Goal: Task Accomplishment & Management: Use online tool/utility

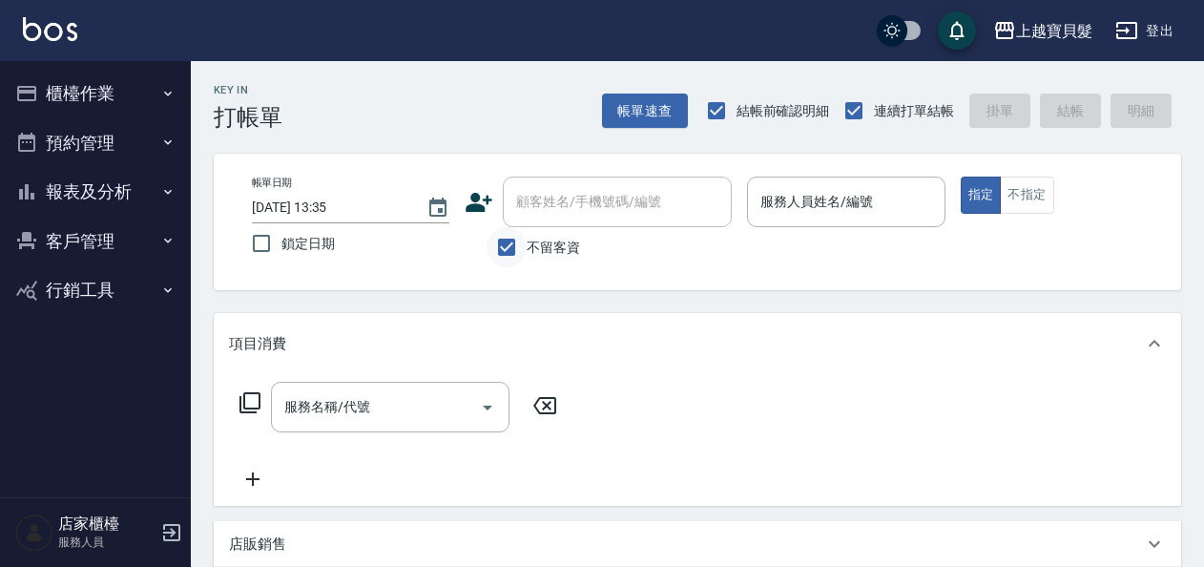
click at [519, 251] on input "不留客資" at bounding box center [507, 247] width 40 height 40
checkbox input "false"
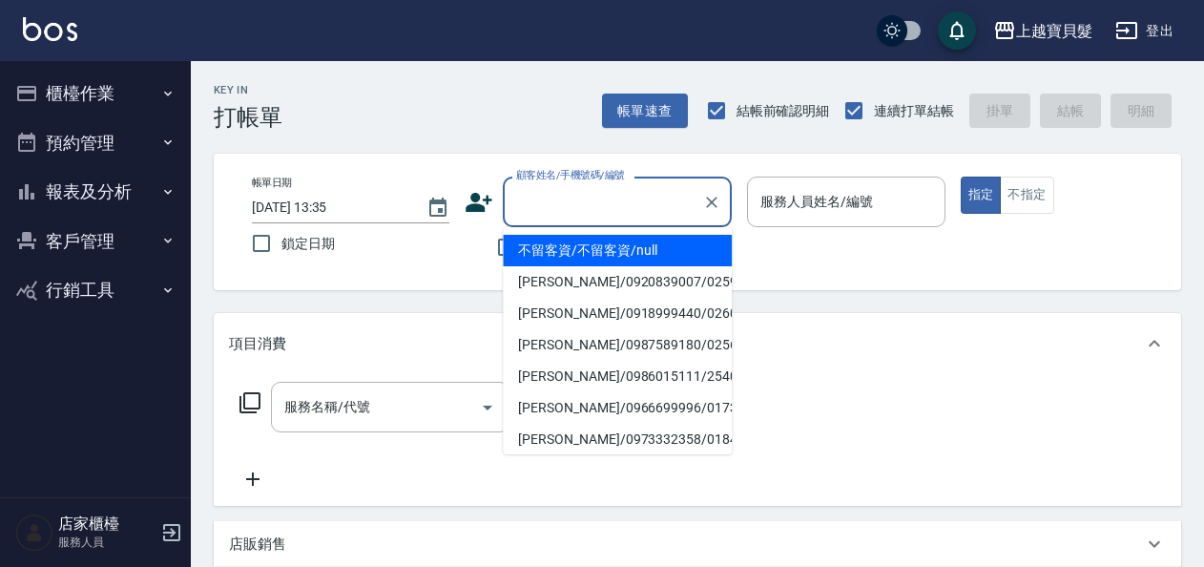
click at [553, 202] on input "顧客姓名/手機號碼/編號" at bounding box center [602, 201] width 183 height 33
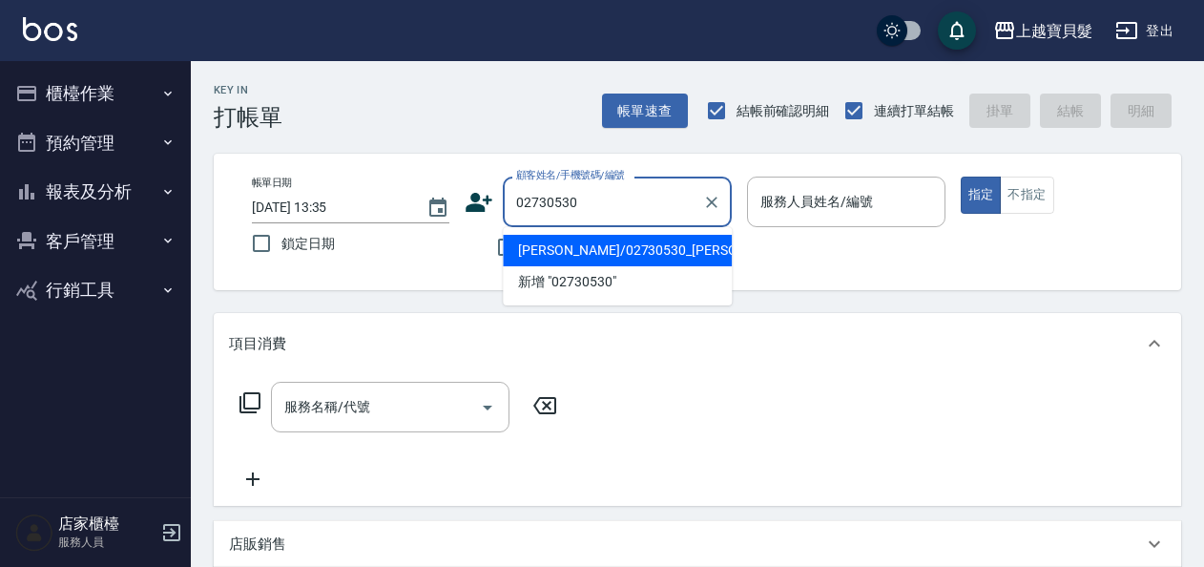
type input "[PERSON_NAME]/02730530_[PERSON_NAME]/02730530"
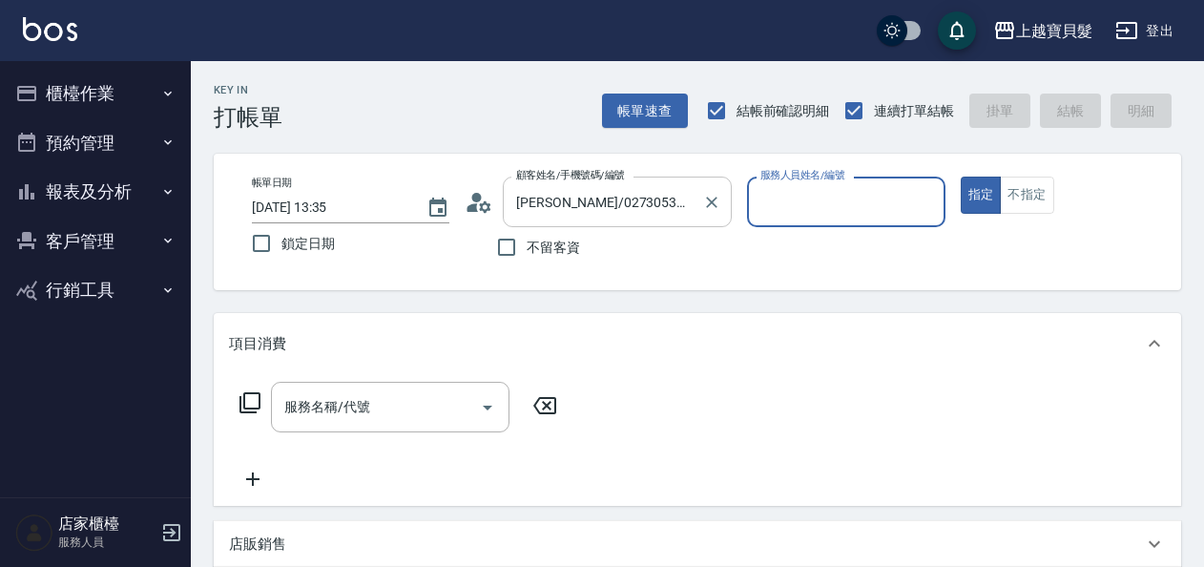
type input "Ponny-11"
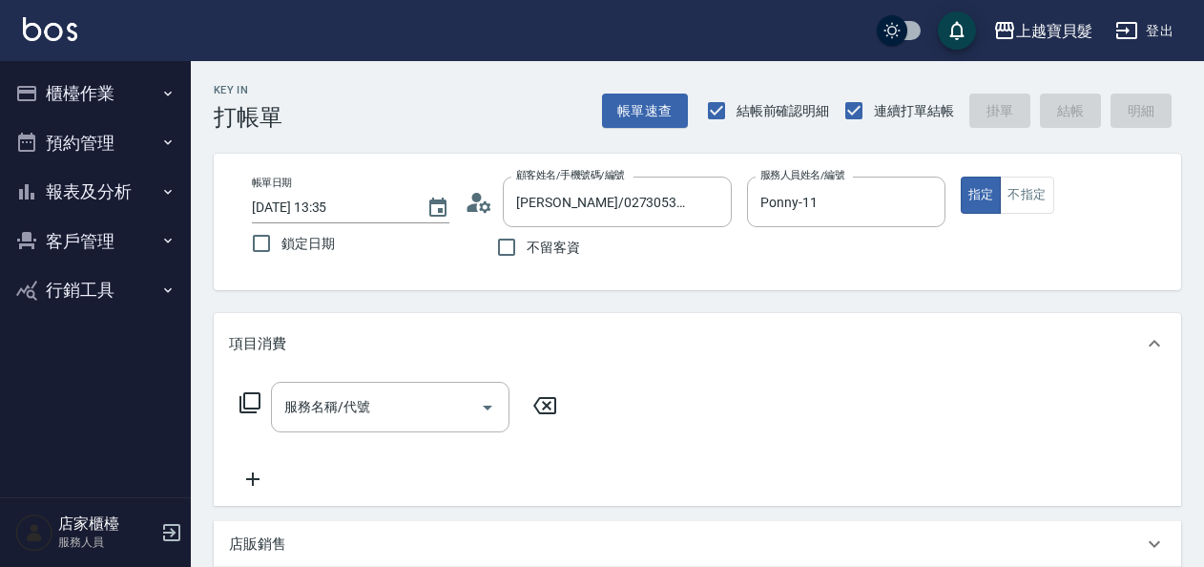
click at [258, 406] on icon at bounding box center [249, 402] width 23 height 23
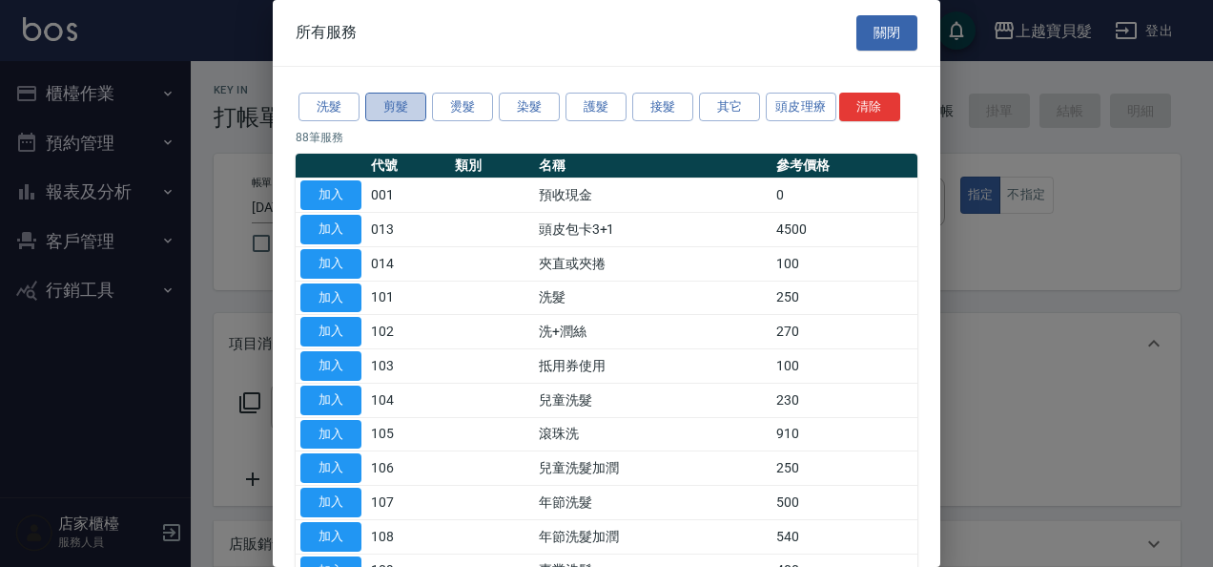
click at [405, 110] on button "剪髮" at bounding box center [395, 108] width 61 height 30
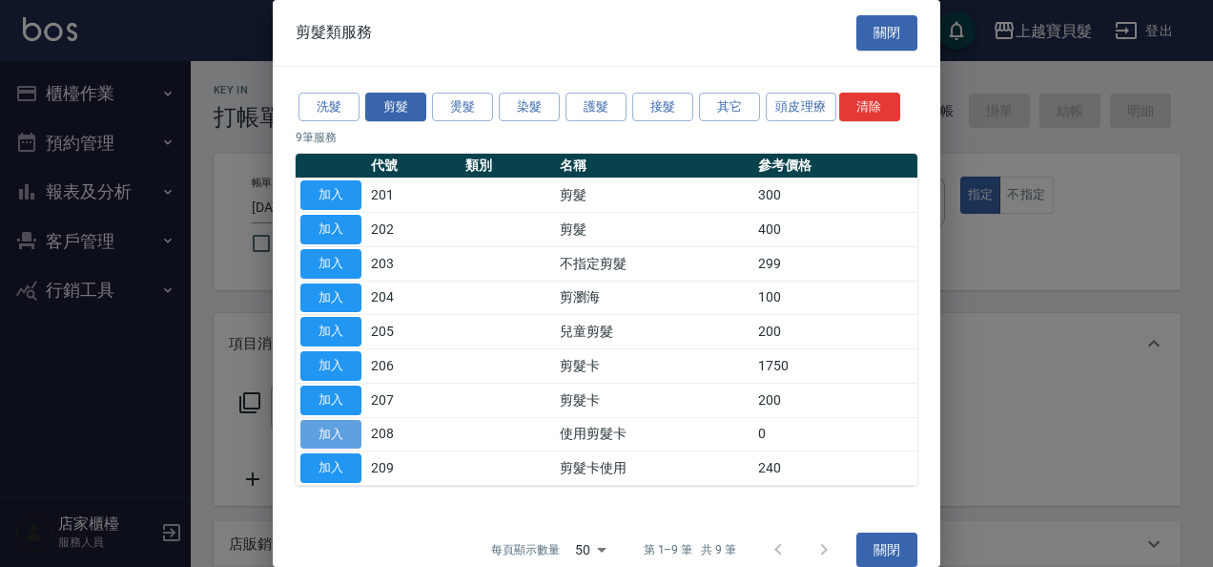
drag, startPoint x: 350, startPoint y: 430, endPoint x: 407, endPoint y: 361, distance: 90.1
click at [351, 429] on button "加入" at bounding box center [330, 435] width 61 height 30
type input "使用剪髮卡(208)"
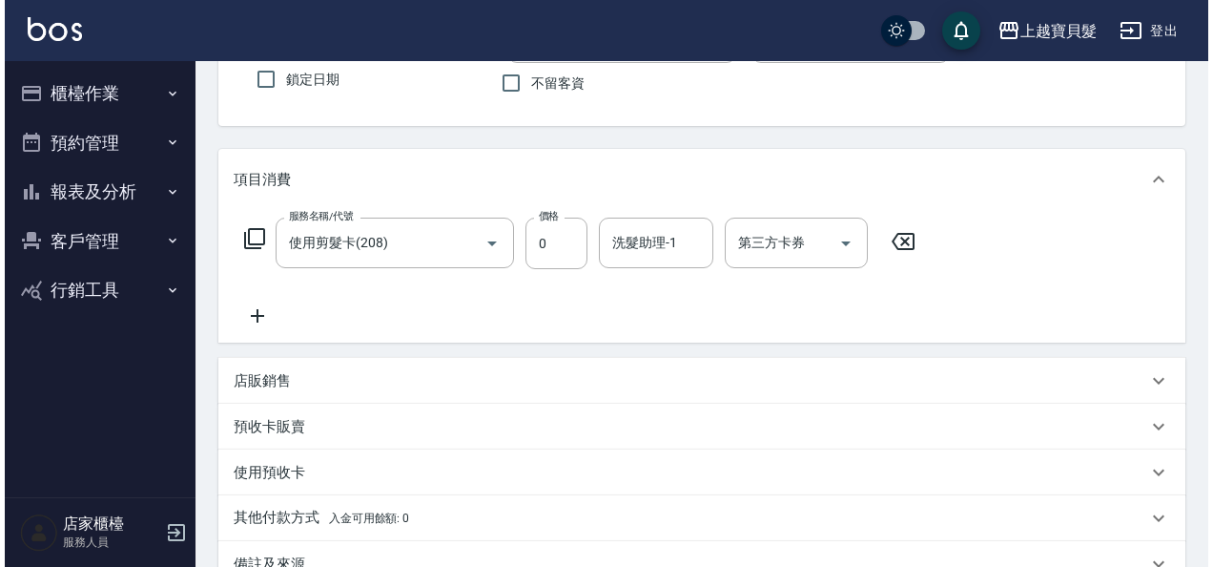
scroll to position [398, 0]
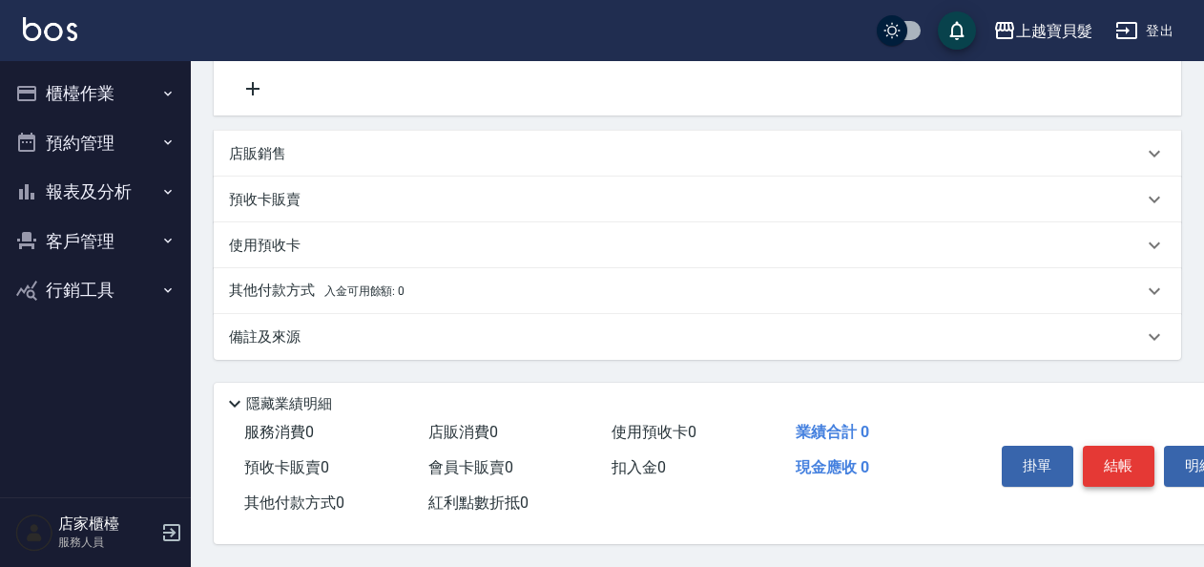
click at [1126, 466] on button "結帳" at bounding box center [1119, 466] width 72 height 40
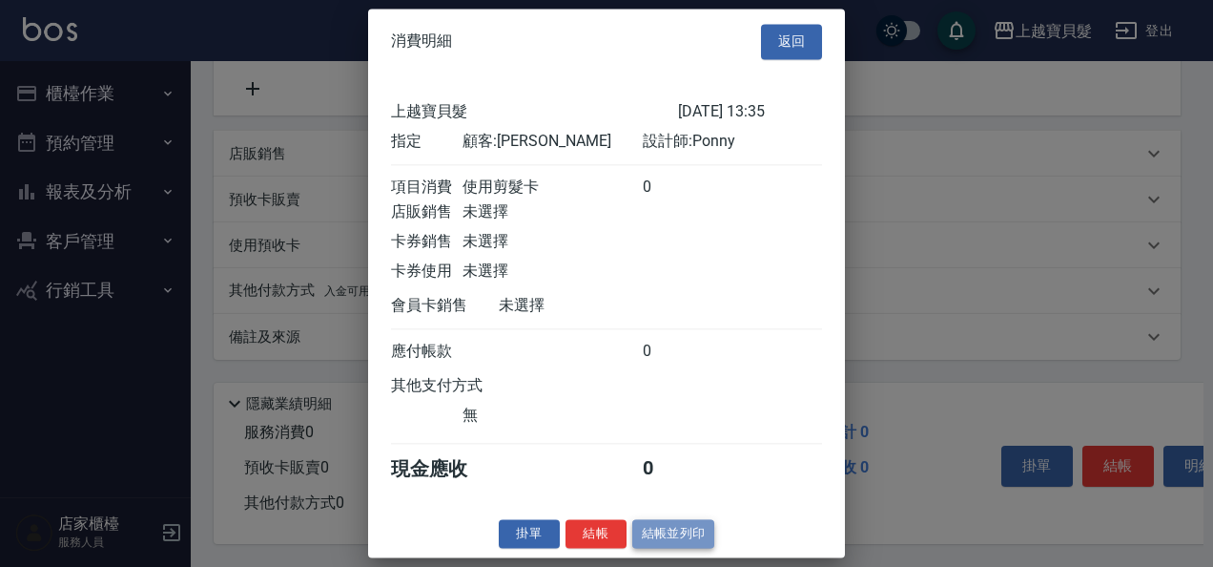
click at [671, 536] on button "結帳並列印" at bounding box center [673, 534] width 83 height 30
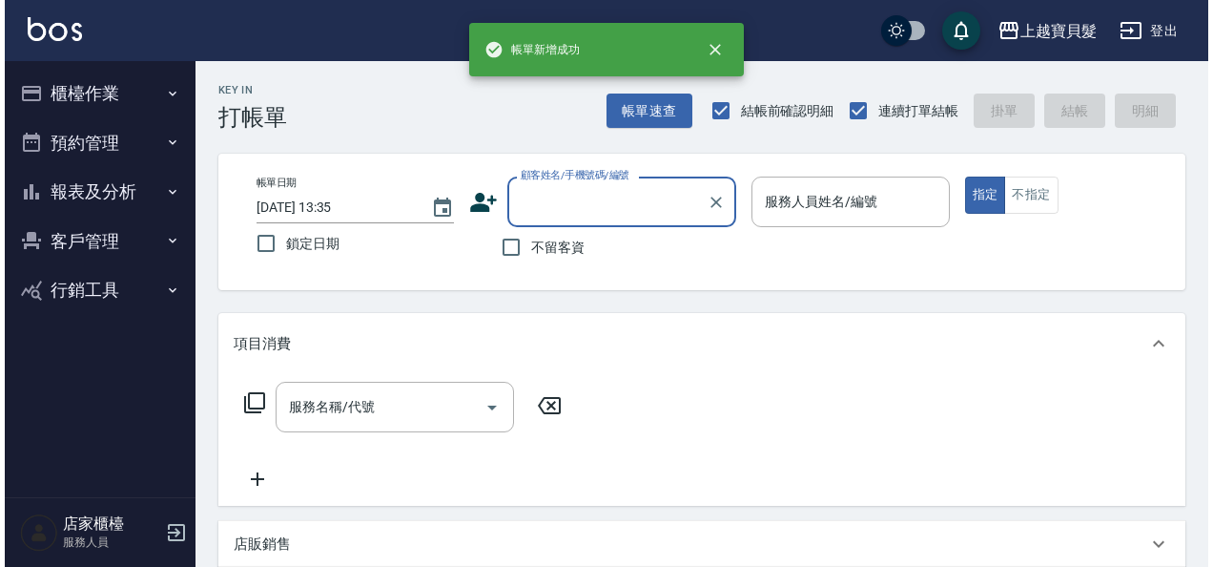
scroll to position [0, 0]
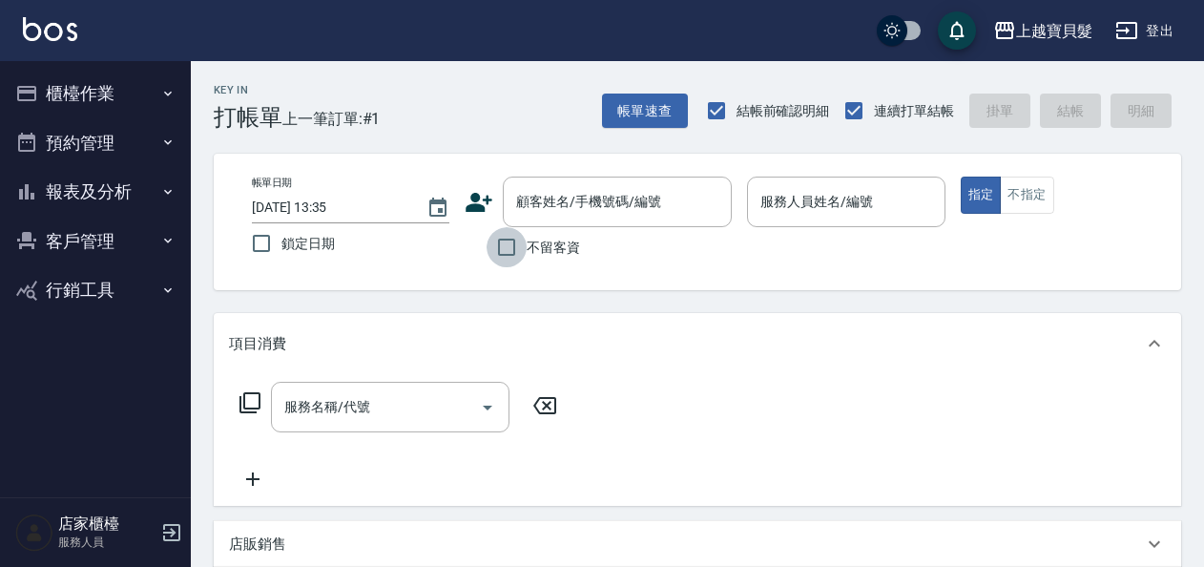
click at [517, 246] on input "不留客資" at bounding box center [507, 247] width 40 height 40
checkbox input "true"
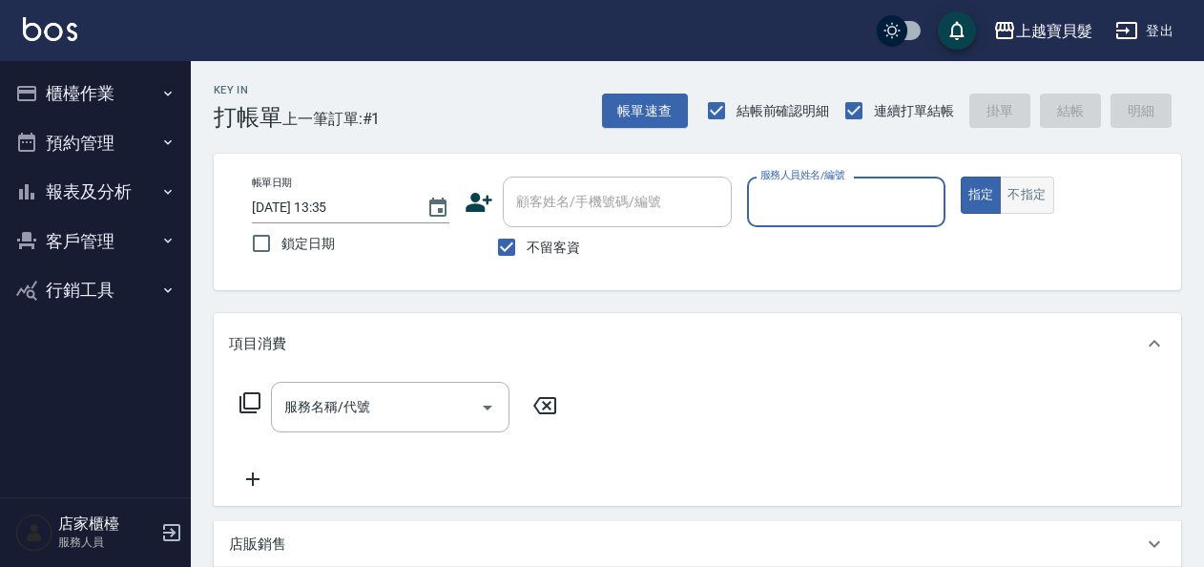
click at [1030, 181] on button "不指定" at bounding box center [1026, 194] width 53 height 37
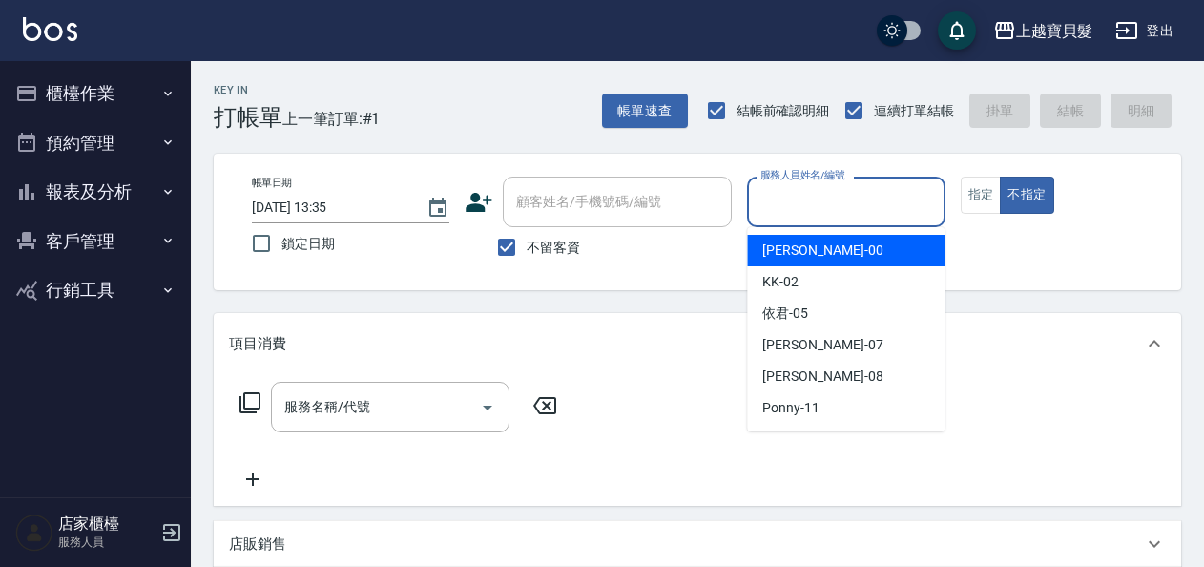
click at [845, 215] on input "服務人員姓名/編號" at bounding box center [846, 201] width 180 height 33
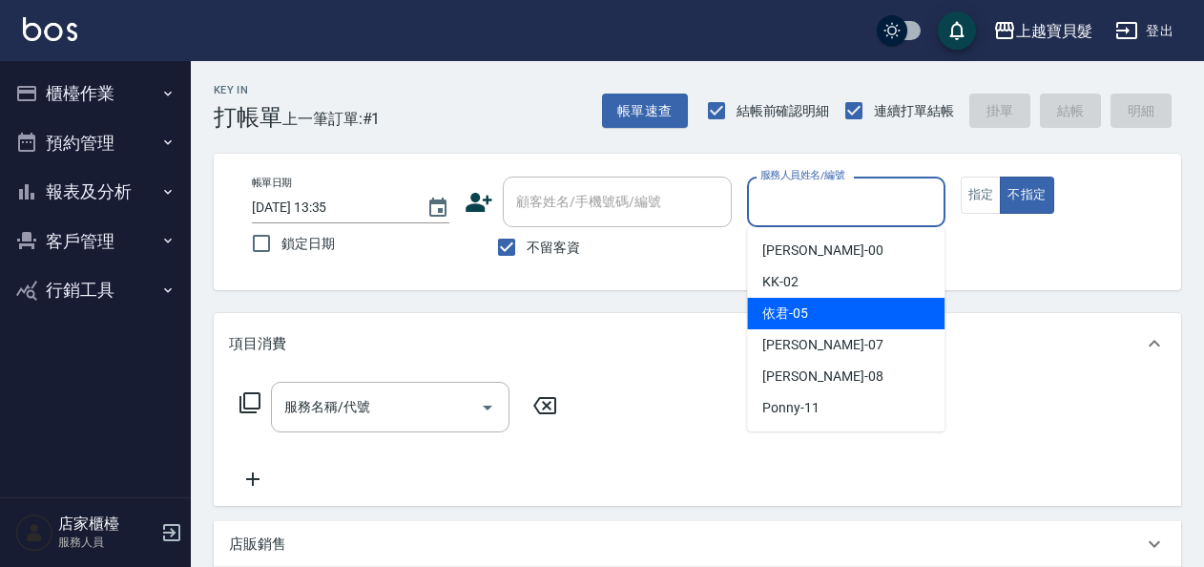
click at [816, 321] on div "依君 -05" at bounding box center [845, 313] width 197 height 31
type input "依君-05"
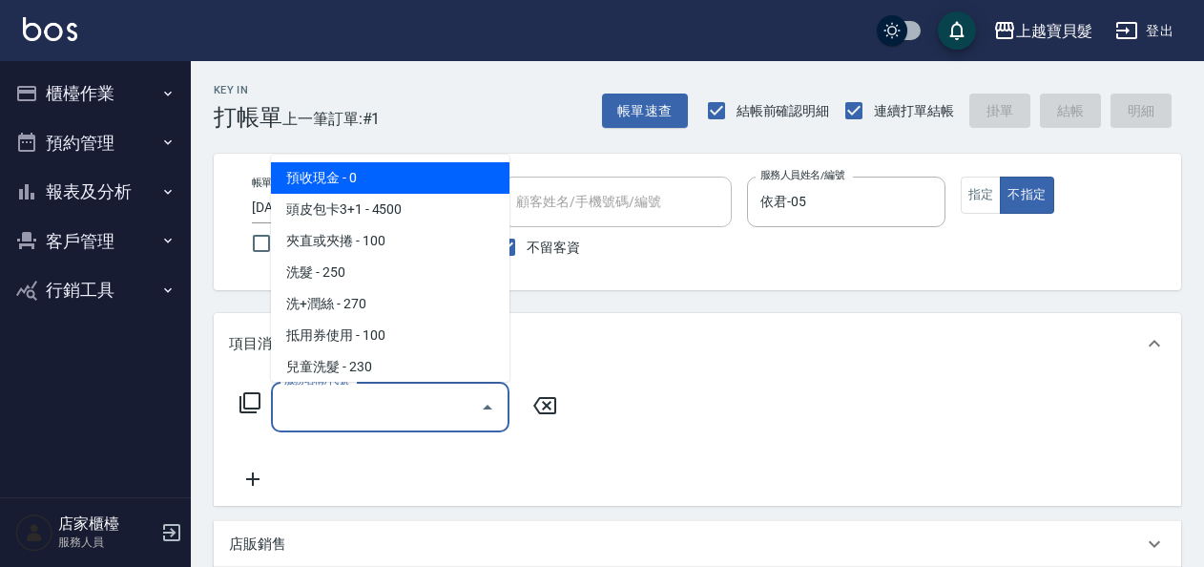
click at [363, 399] on input "服務名稱/代號" at bounding box center [376, 406] width 193 height 33
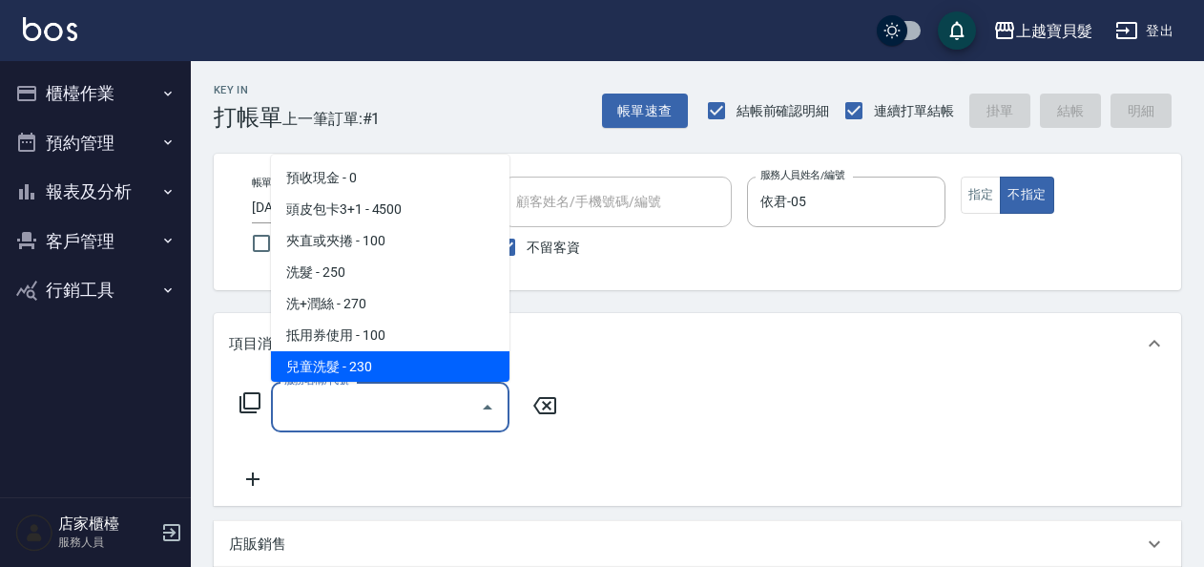
click at [252, 413] on icon at bounding box center [249, 402] width 23 height 23
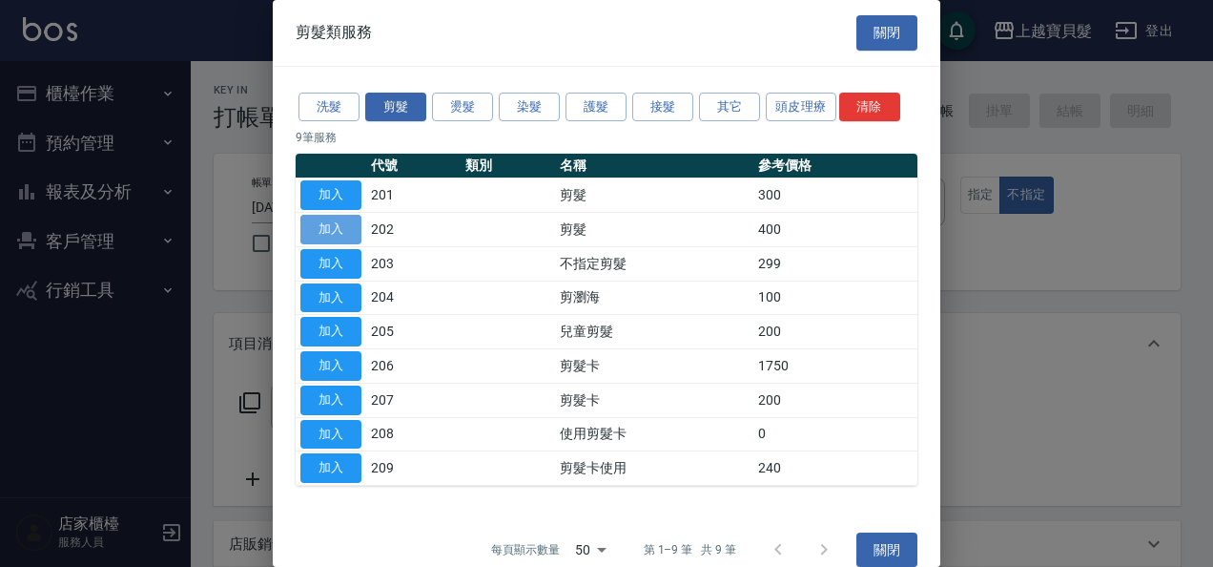
click at [312, 238] on button "加入" at bounding box center [330, 230] width 61 height 30
type input "剪髮(202)"
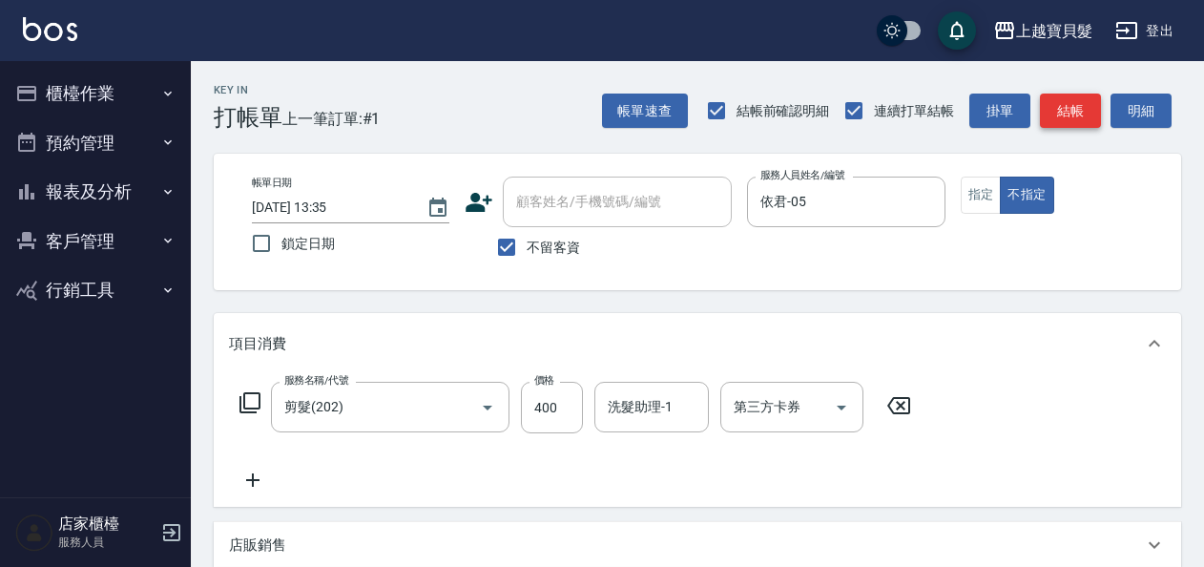
click at [1077, 120] on button "結帳" at bounding box center [1070, 110] width 61 height 35
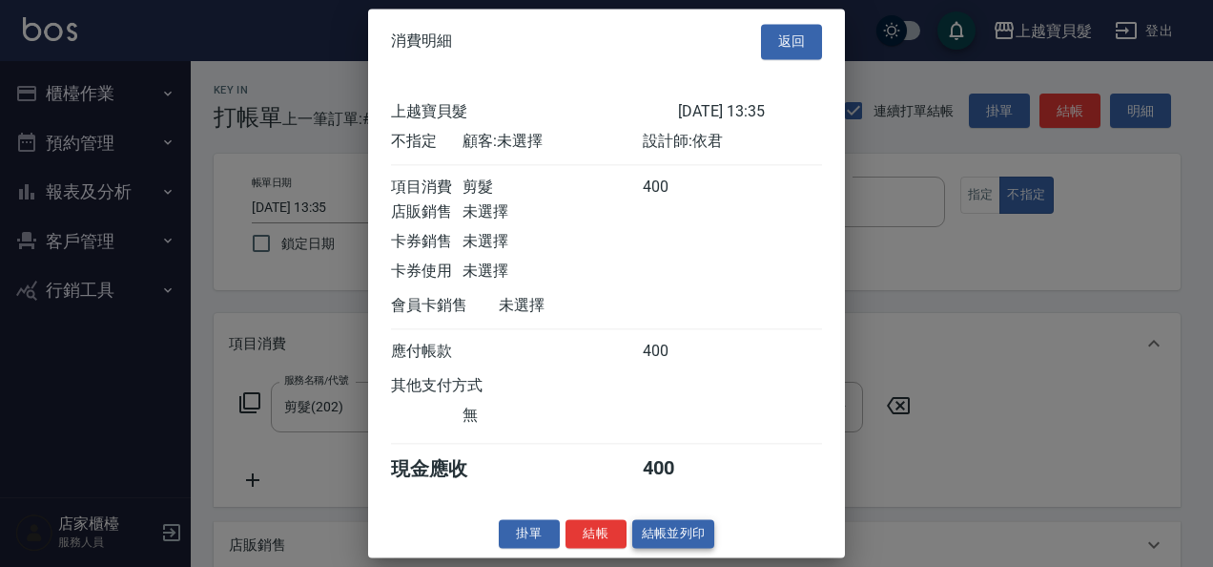
click at [656, 538] on button "結帳並列印" at bounding box center [673, 534] width 83 height 30
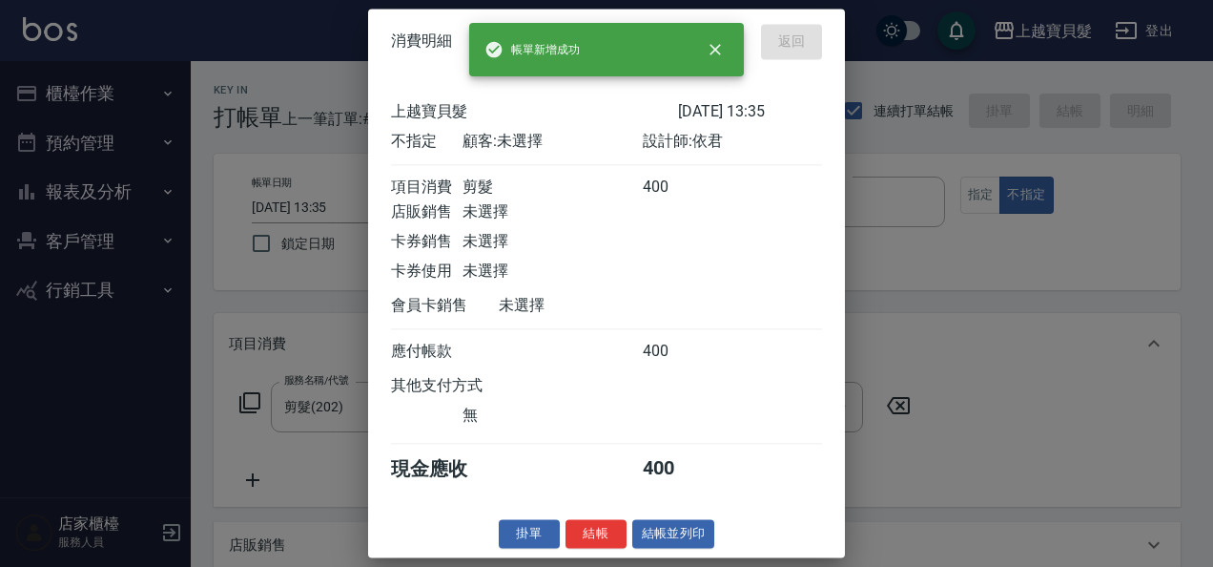
type input "[DATE] 14:05"
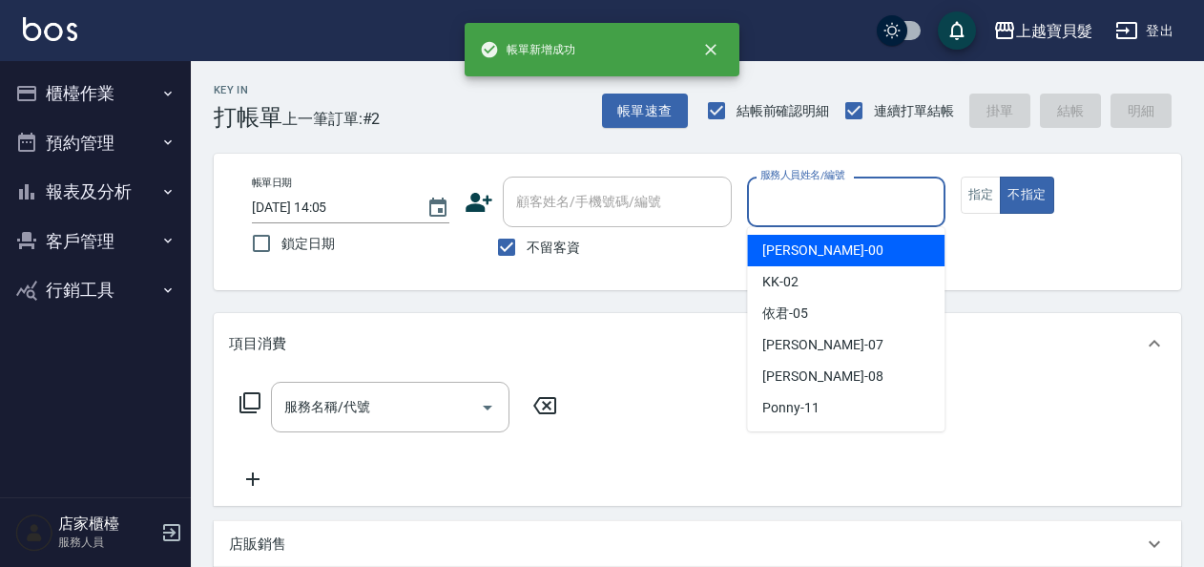
click at [811, 214] on input "服務人員姓名/編號" at bounding box center [846, 201] width 180 height 33
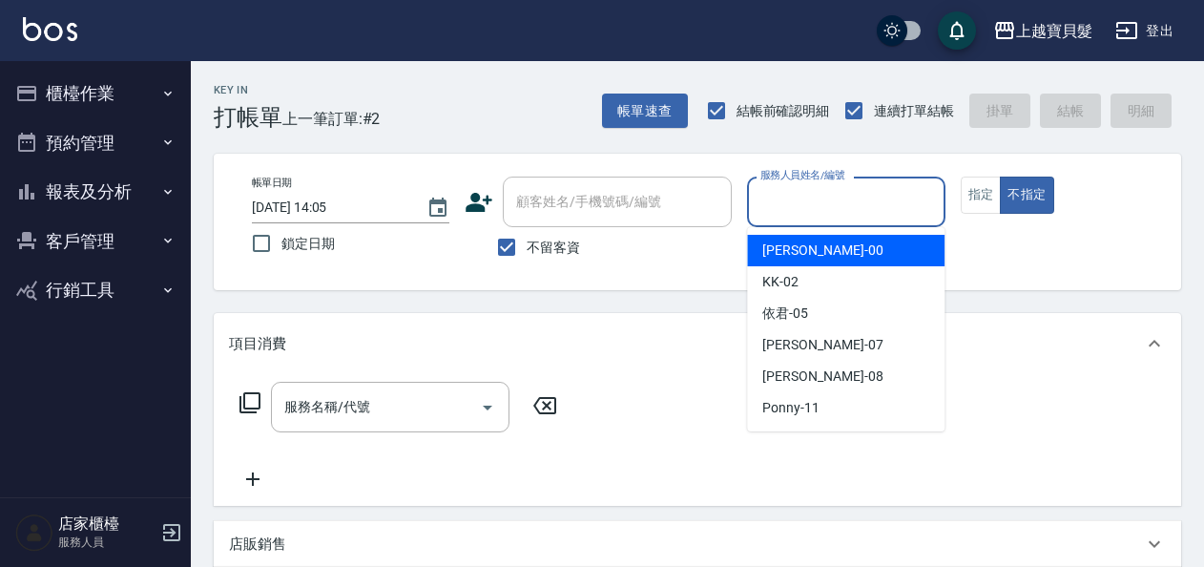
click at [798, 246] on span "小華 -00" at bounding box center [822, 250] width 120 height 20
type input "小華-00"
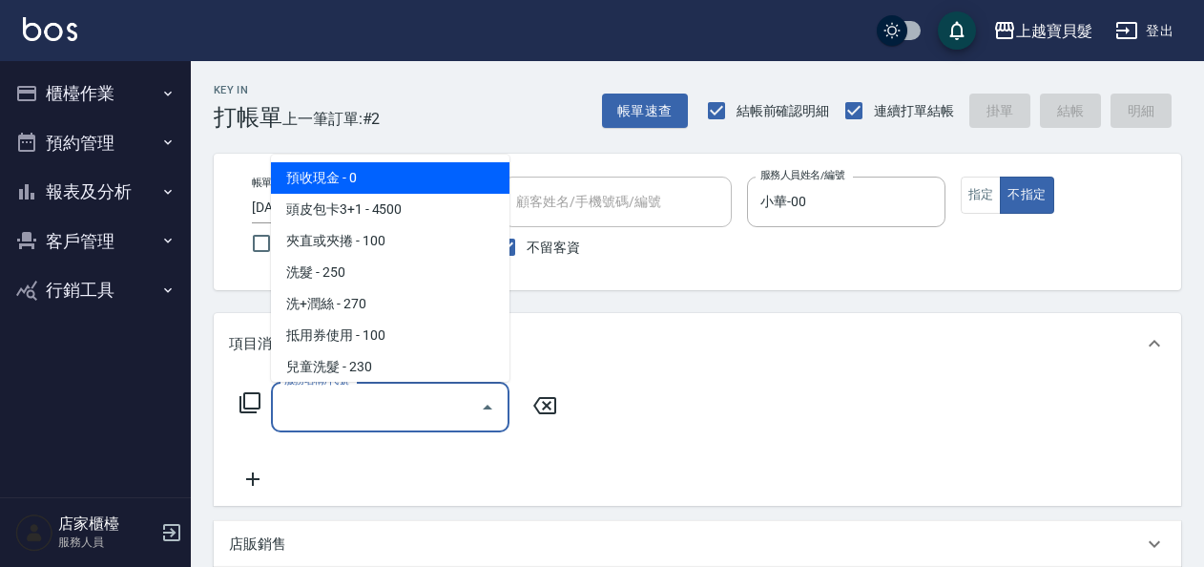
click at [366, 404] on input "服務名稱/代號" at bounding box center [376, 406] width 193 height 33
click at [248, 400] on icon at bounding box center [249, 402] width 23 height 23
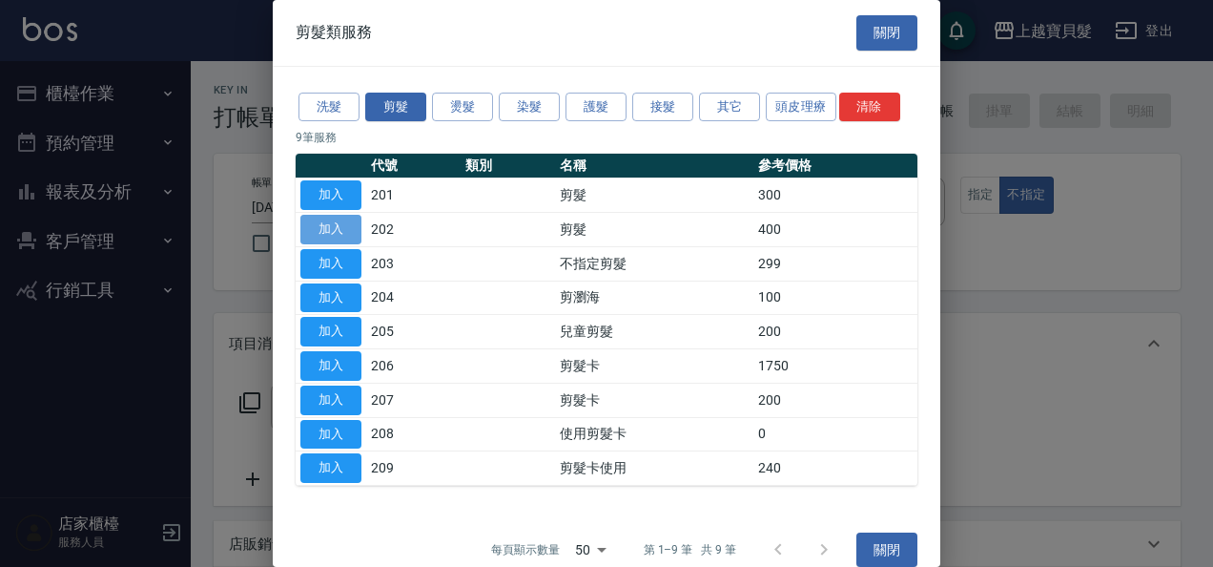
click at [340, 228] on button "加入" at bounding box center [330, 230] width 61 height 30
type input "剪髮(202)"
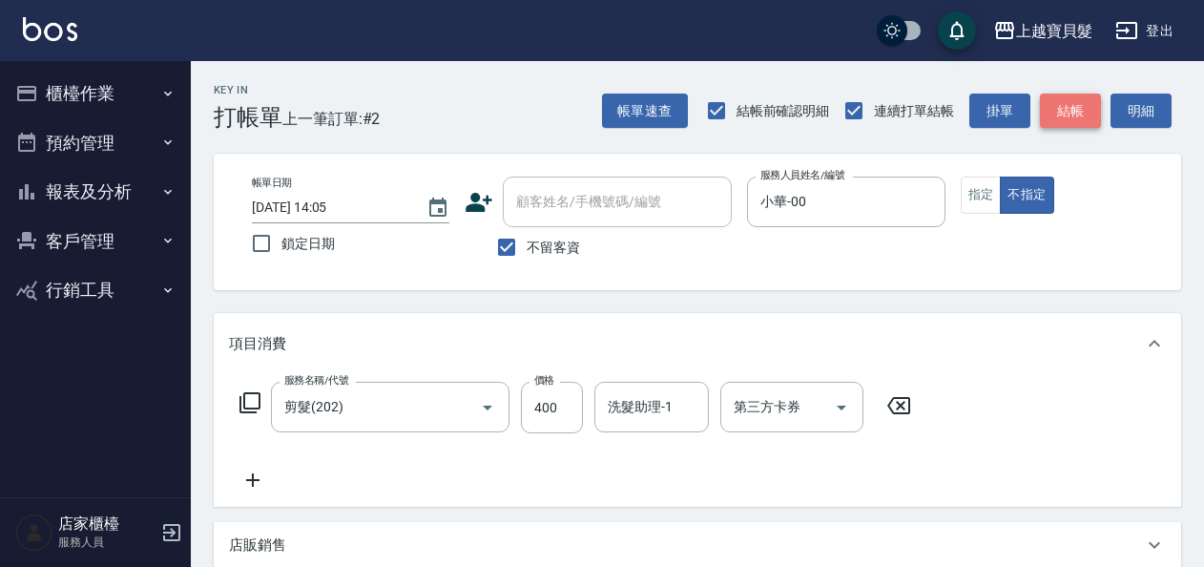
click at [1053, 111] on button "結帳" at bounding box center [1070, 110] width 61 height 35
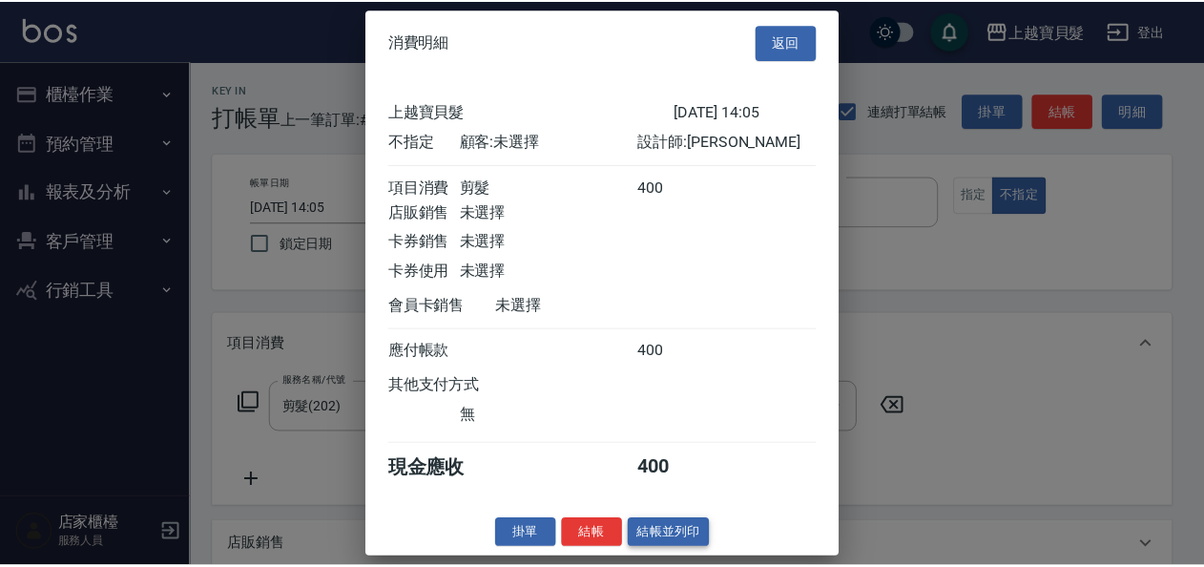
scroll to position [5, 0]
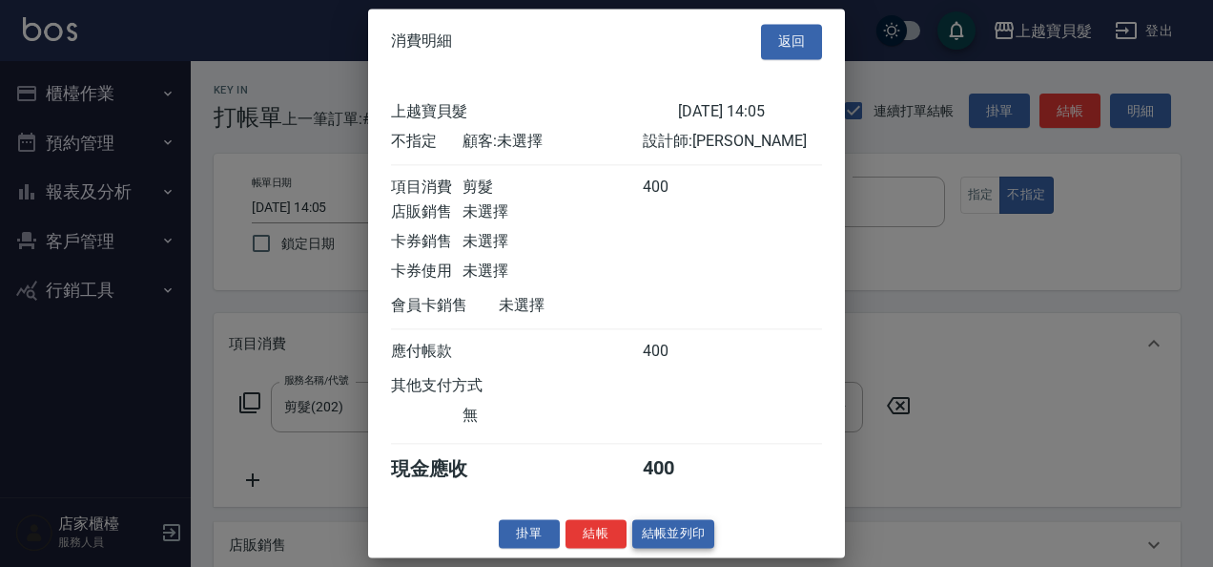
click at [651, 542] on button "結帳並列印" at bounding box center [673, 534] width 83 height 30
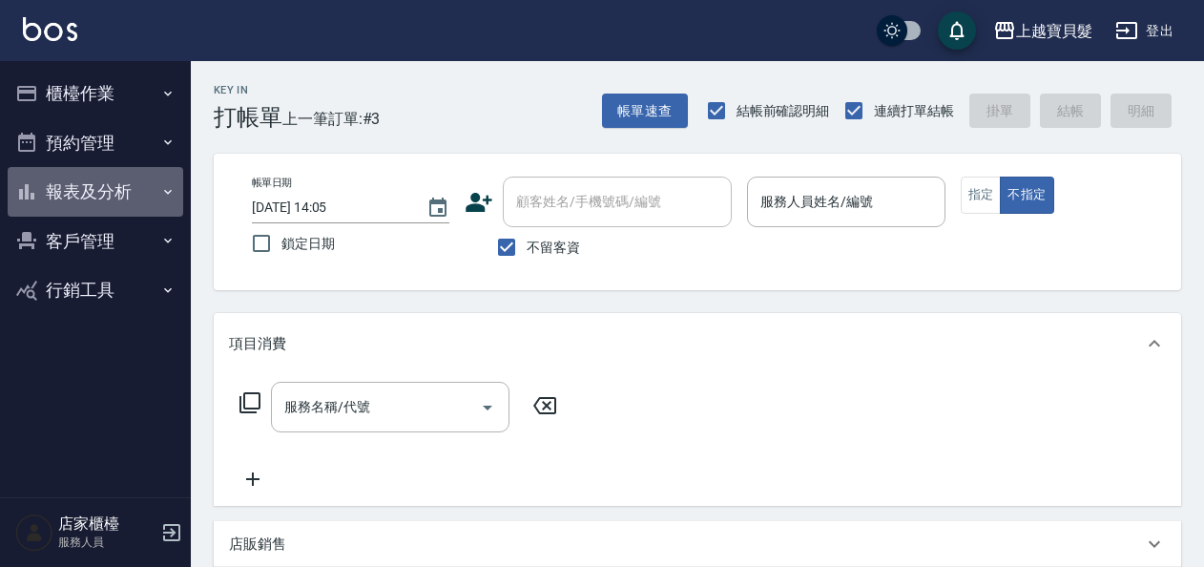
click at [87, 197] on button "報表及分析" at bounding box center [96, 192] width 176 height 50
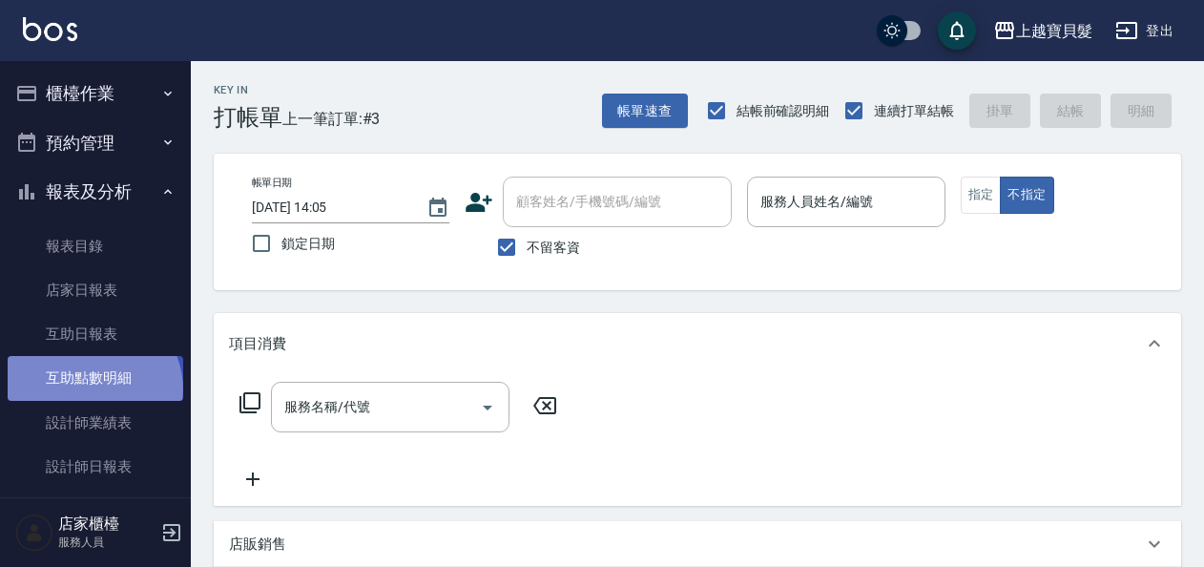
click at [92, 389] on link "互助點數明細" at bounding box center [96, 378] width 176 height 44
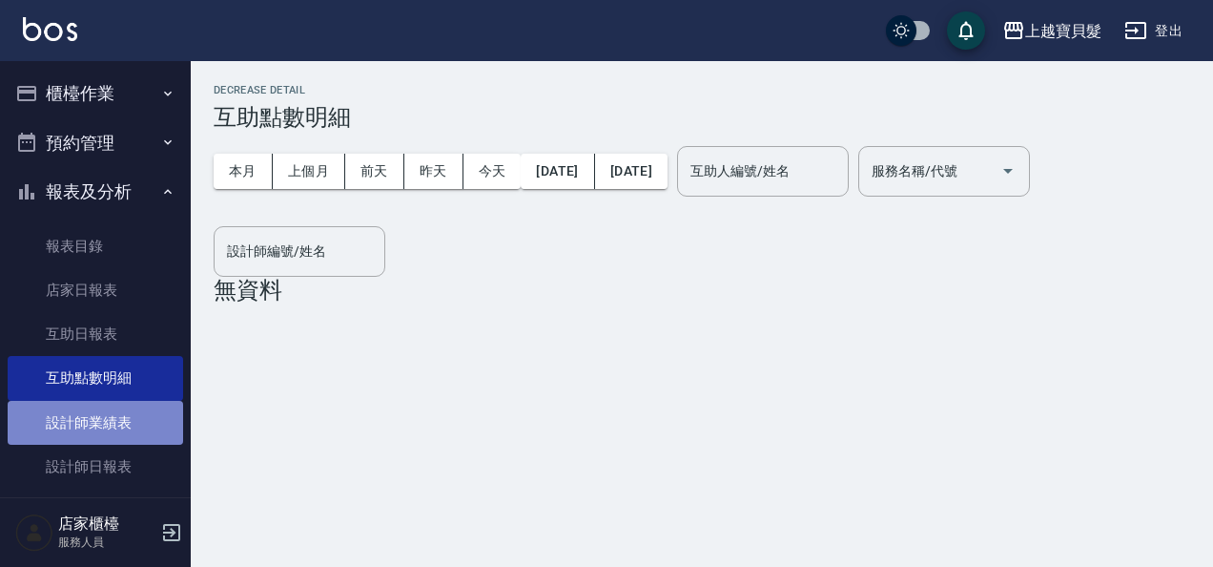
click at [96, 412] on link "設計師業績表" at bounding box center [96, 423] width 176 height 44
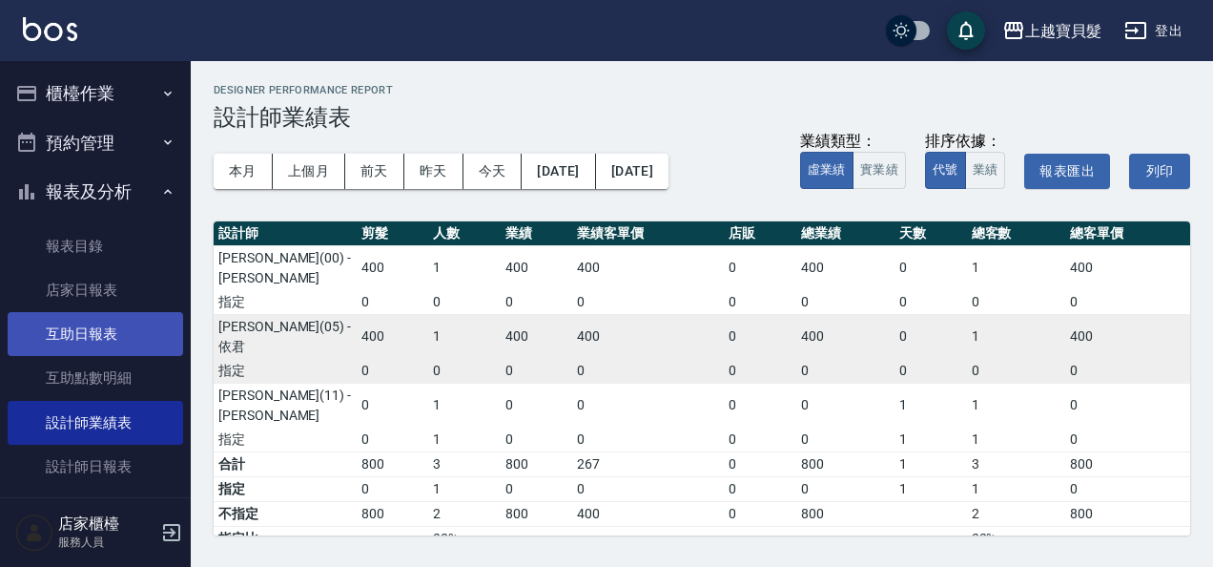
click at [112, 339] on link "互助日報表" at bounding box center [96, 334] width 176 height 44
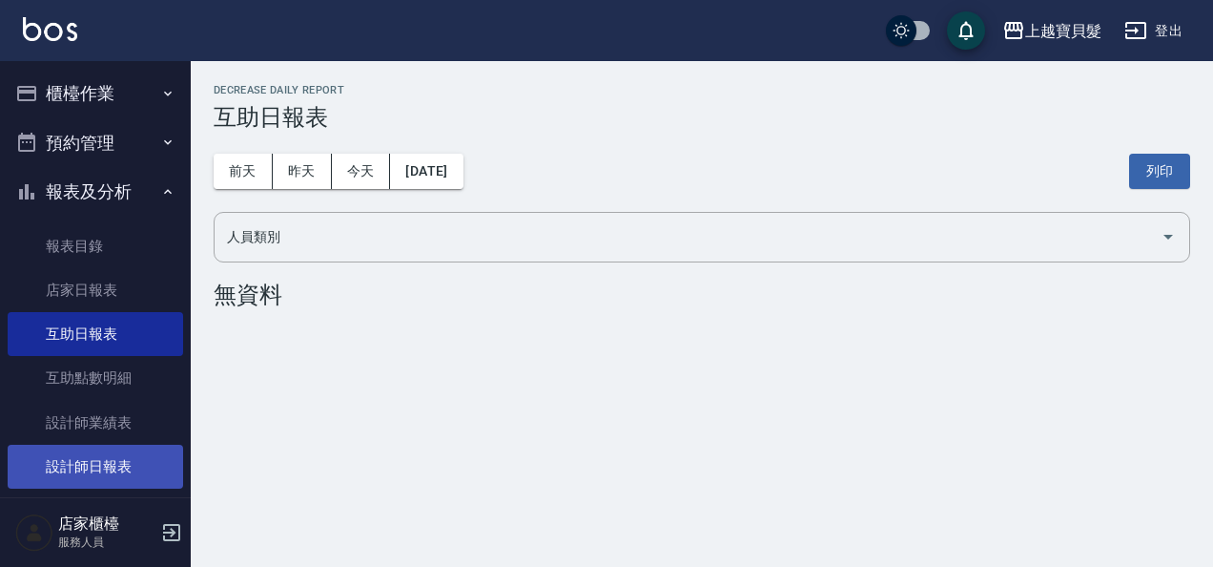
click at [105, 455] on link "設計師日報表" at bounding box center [96, 467] width 176 height 44
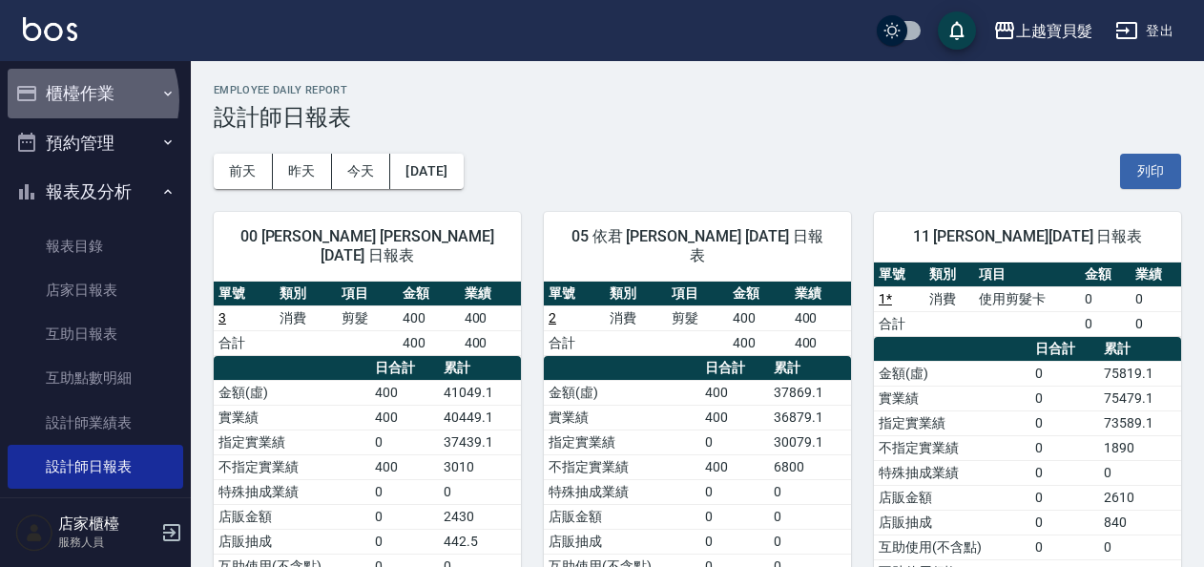
drag, startPoint x: 74, startPoint y: 100, endPoint x: 73, endPoint y: 138, distance: 38.2
click at [74, 100] on button "櫃檯作業" at bounding box center [96, 94] width 176 height 50
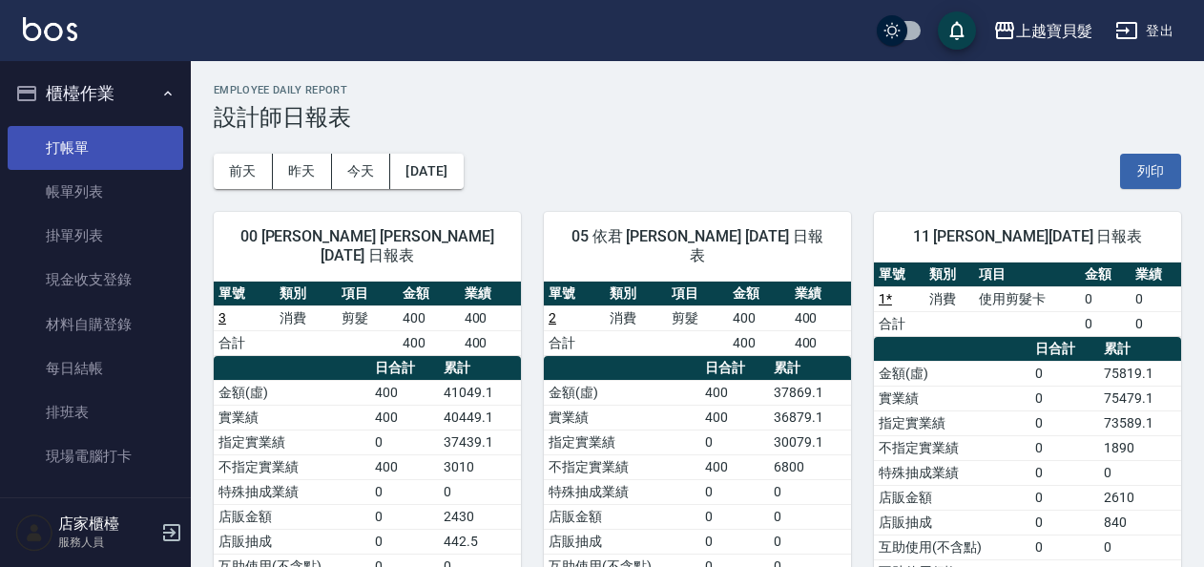
click at [73, 148] on link "打帳單" at bounding box center [96, 148] width 176 height 44
